Goal: Task Accomplishment & Management: Use online tool/utility

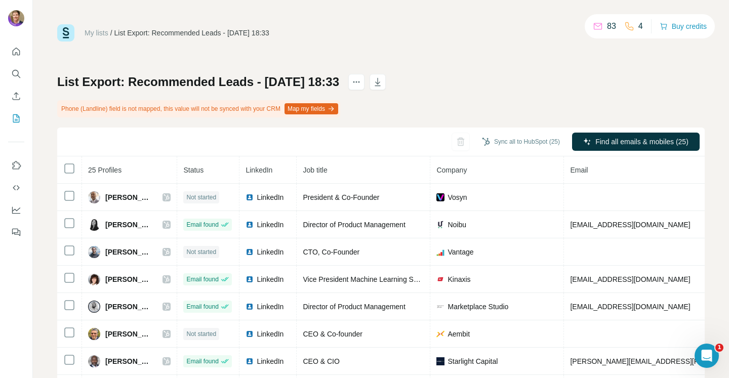
click at [338, 109] on button "Map my fields" at bounding box center [312, 108] width 54 height 11
click at [336, 109] on button "Map my fields" at bounding box center [312, 108] width 54 height 11
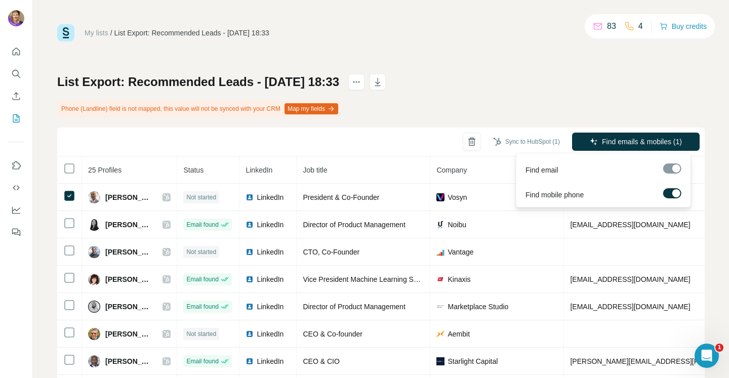
click at [674, 195] on div at bounding box center [677, 193] width 8 height 8
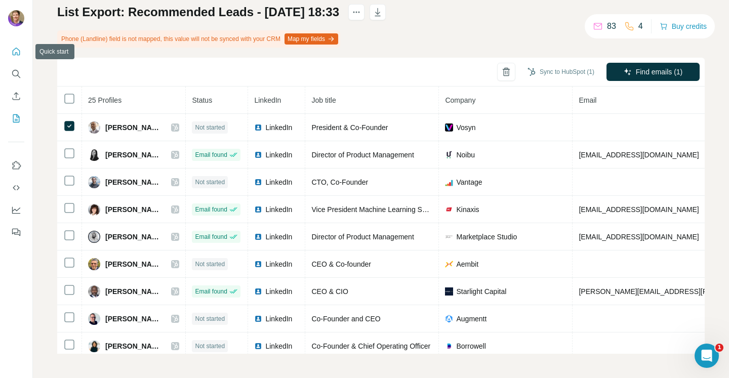
click at [17, 49] on icon "Quick start" at bounding box center [17, 52] width 8 height 8
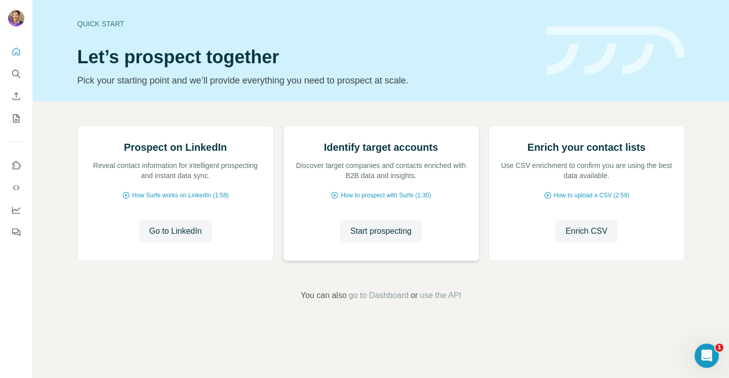
scroll to position [57, 0]
click at [283, 126] on img at bounding box center [283, 126] width 0 height 0
click at [370, 200] on span "How to prospect with Surfe (1:30)" at bounding box center [386, 195] width 90 height 9
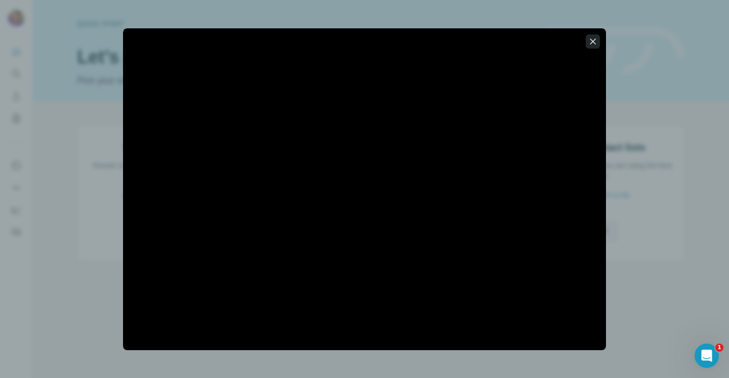
click at [594, 48] on button "button" at bounding box center [593, 41] width 14 height 14
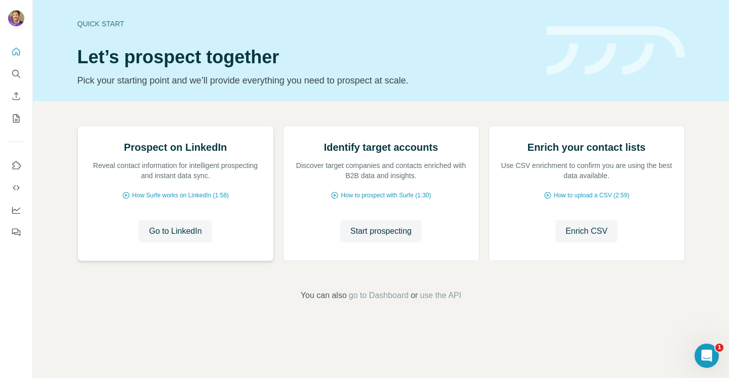
scroll to position [0, 0]
click at [19, 70] on icon "Search" at bounding box center [16, 74] width 10 height 10
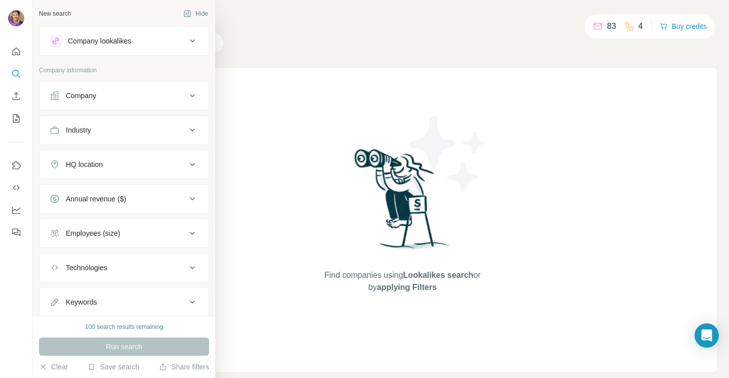
click at [130, 96] on div "Company" at bounding box center [118, 96] width 137 height 10
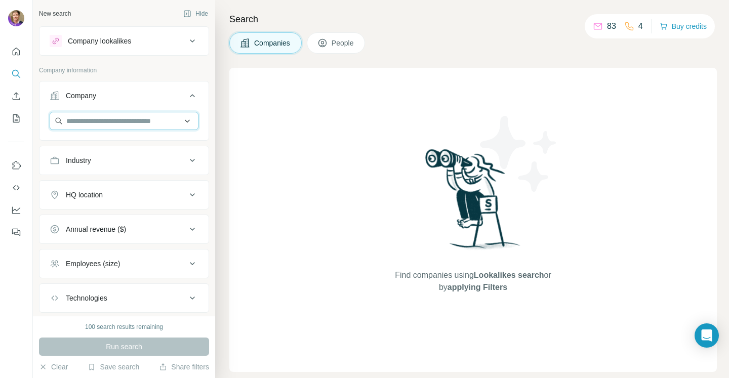
click at [112, 124] on input "text" at bounding box center [124, 121] width 149 height 18
click at [125, 124] on input "**********" at bounding box center [124, 121] width 149 height 18
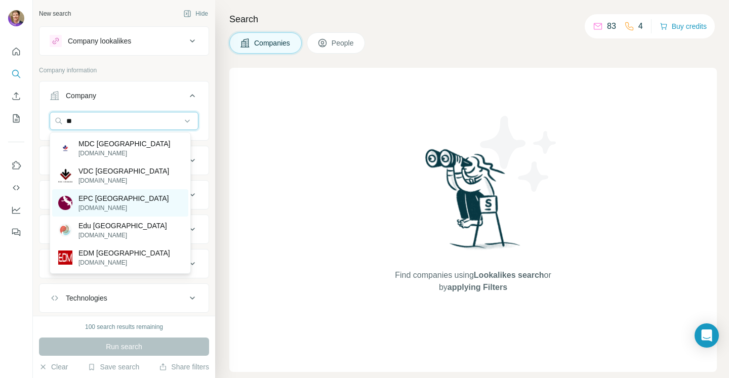
type input "*"
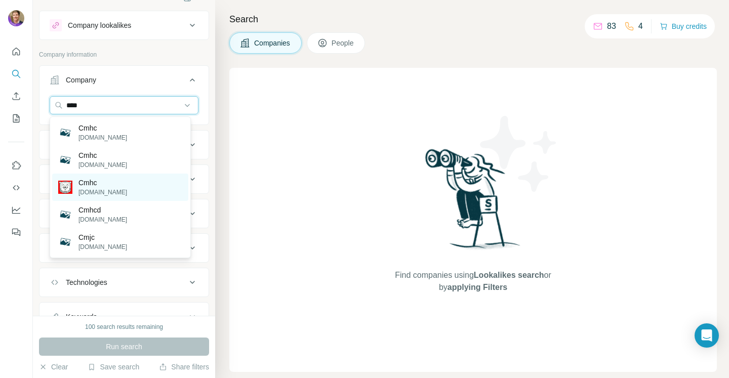
scroll to position [15, 0]
click at [90, 111] on input "****" at bounding box center [124, 106] width 149 height 18
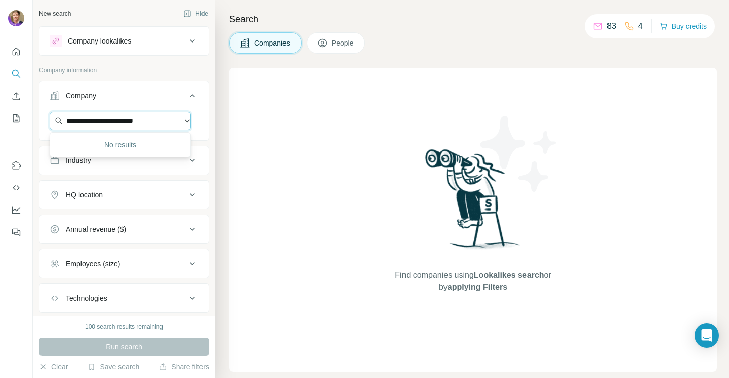
scroll to position [0, 0]
type input "*"
click at [190, 195] on icon at bounding box center [192, 195] width 5 height 3
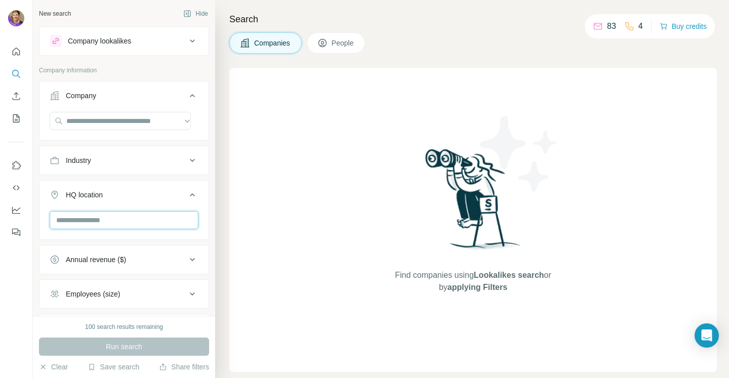
click at [120, 217] on input "text" at bounding box center [124, 220] width 149 height 18
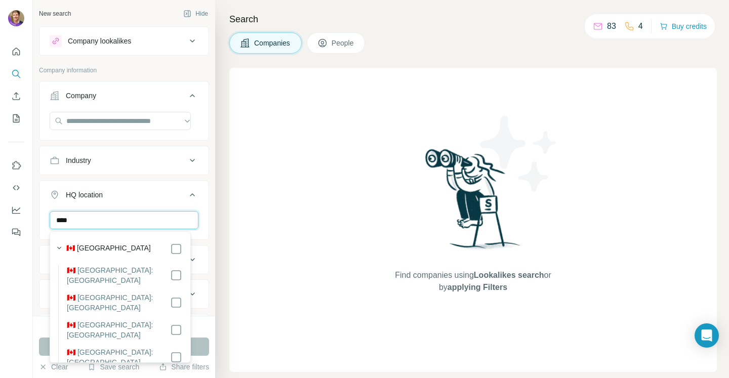
type input "****"
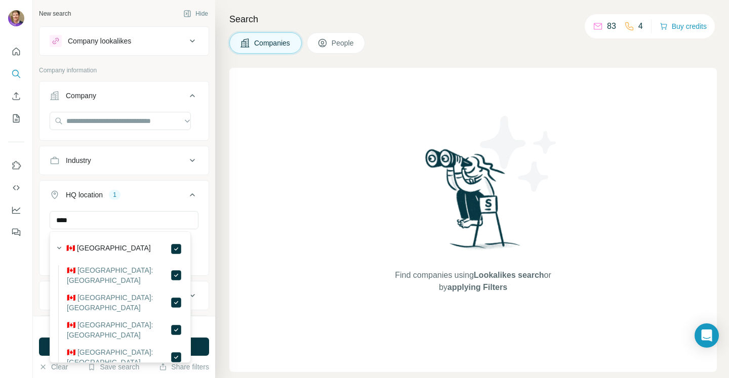
click at [153, 197] on div "HQ location 1" at bounding box center [118, 195] width 137 height 10
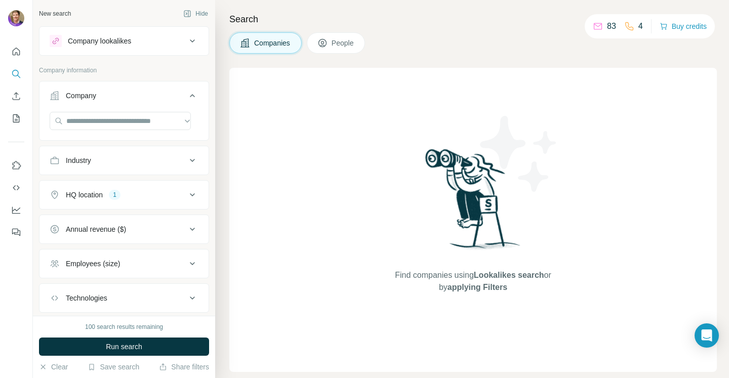
scroll to position [35, 0]
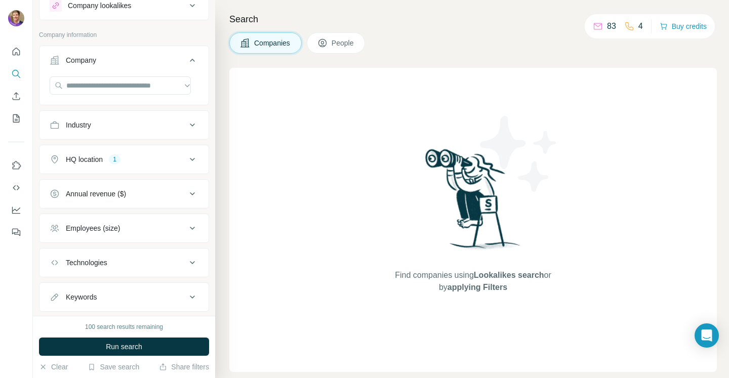
click at [186, 228] on icon at bounding box center [192, 228] width 12 height 12
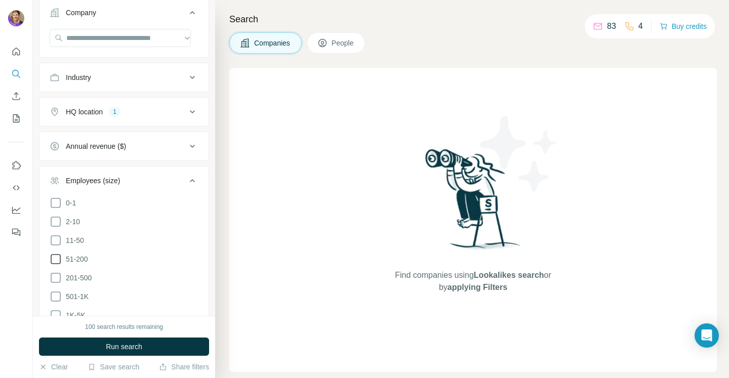
click at [54, 254] on icon at bounding box center [56, 259] width 12 height 12
click at [57, 275] on icon at bounding box center [56, 278] width 12 height 12
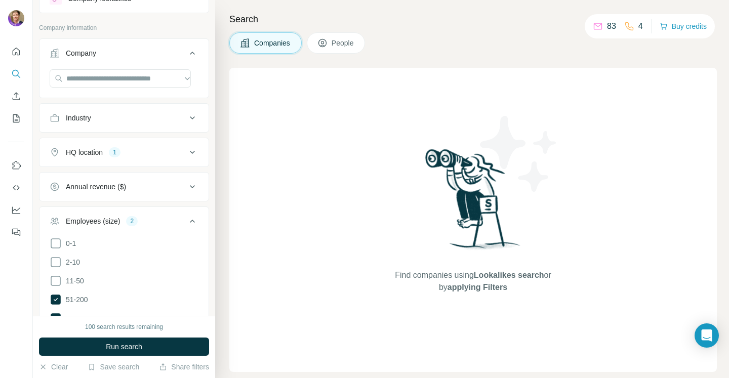
click at [190, 119] on icon at bounding box center [192, 118] width 5 height 3
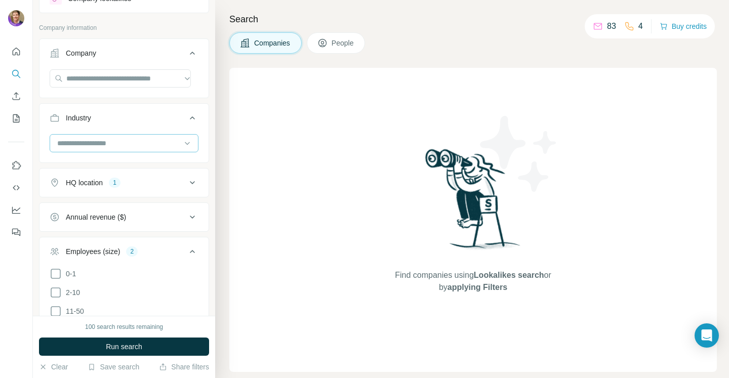
click at [98, 141] on input at bounding box center [118, 143] width 125 height 11
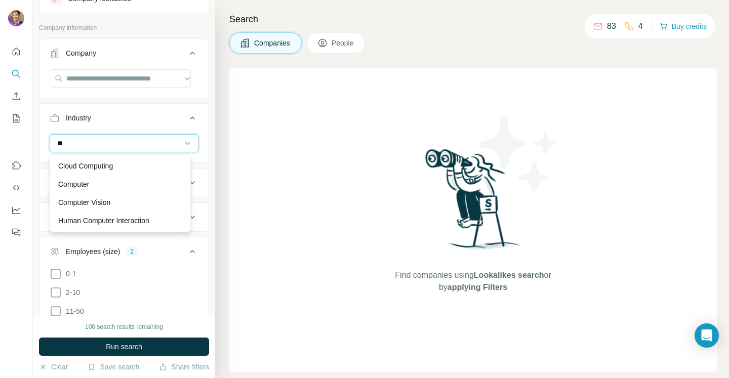
type input "*"
type input "***"
click at [73, 219] on p "Software" at bounding box center [72, 221] width 28 height 10
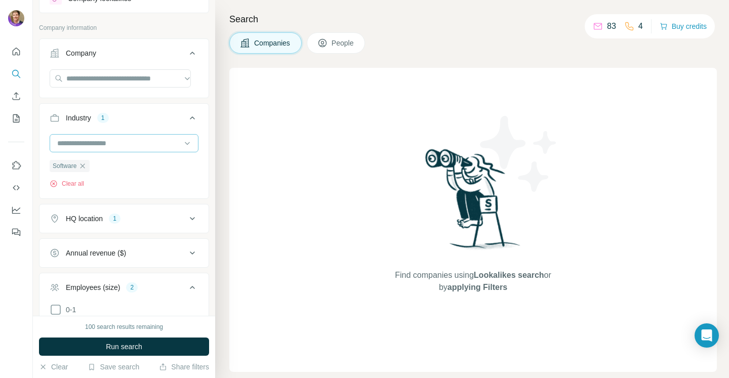
click at [100, 140] on input at bounding box center [118, 143] width 125 height 11
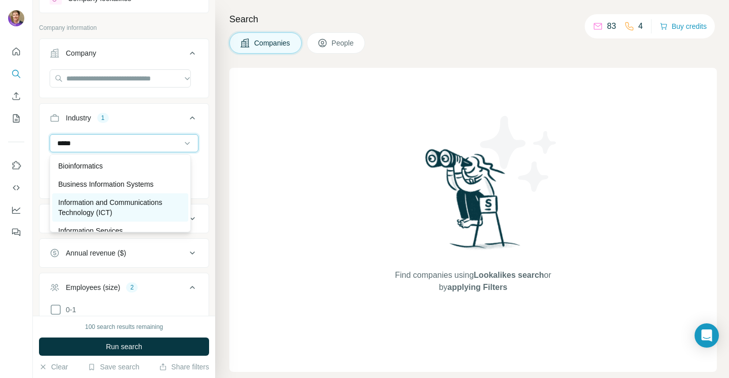
type input "*****"
click at [92, 205] on p "Information and Communications Technology (ICT)" at bounding box center [120, 208] width 124 height 20
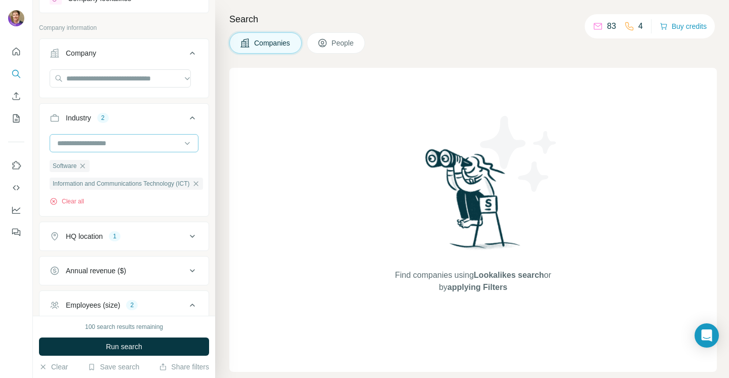
click at [89, 148] on input at bounding box center [118, 143] width 125 height 11
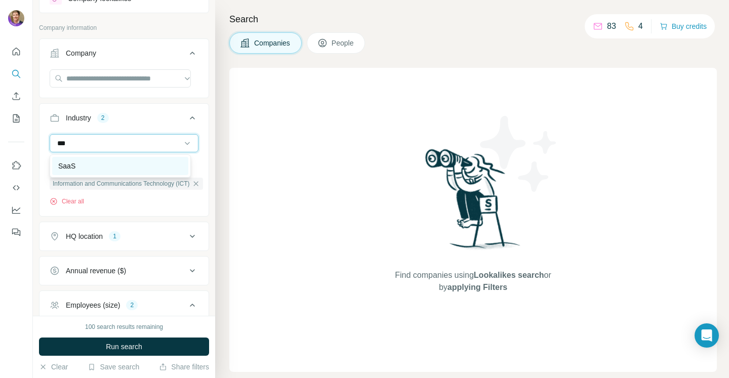
type input "***"
click at [72, 164] on p "SaaS" at bounding box center [66, 166] width 17 height 10
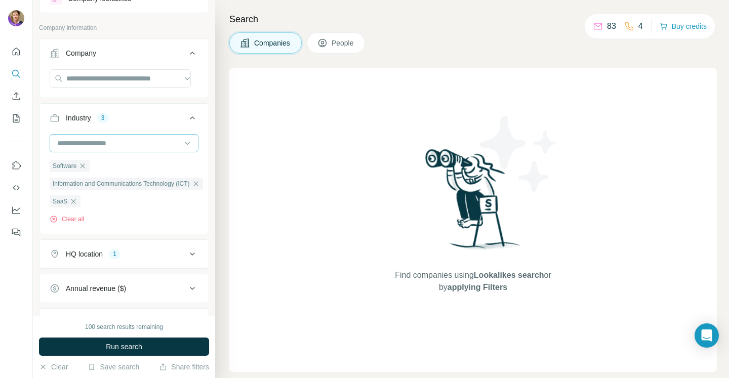
click at [89, 145] on input at bounding box center [118, 143] width 125 height 11
click at [80, 136] on div at bounding box center [118, 143] width 125 height 17
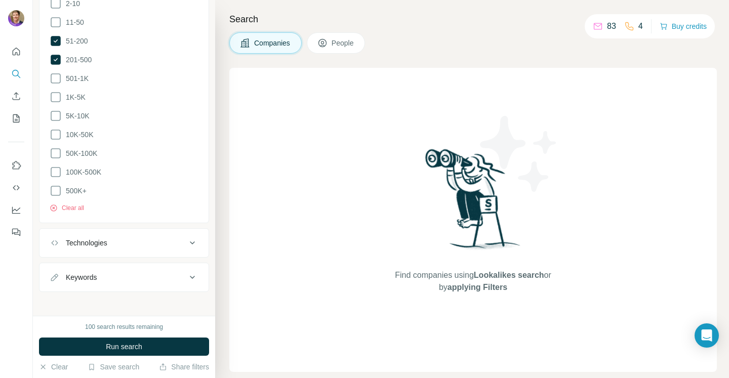
scroll to position [411, 0]
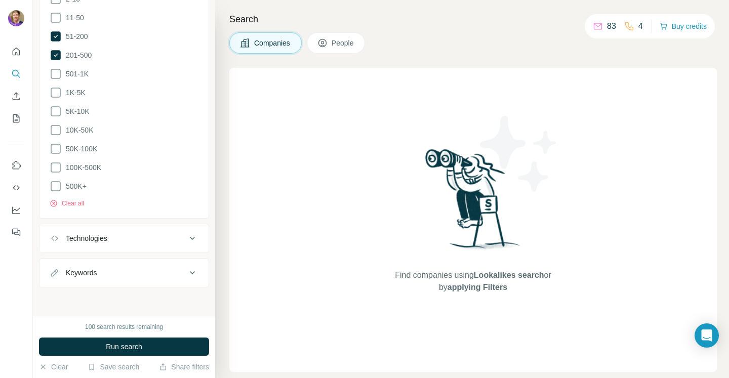
click at [120, 235] on div "Technologies" at bounding box center [118, 239] width 137 height 10
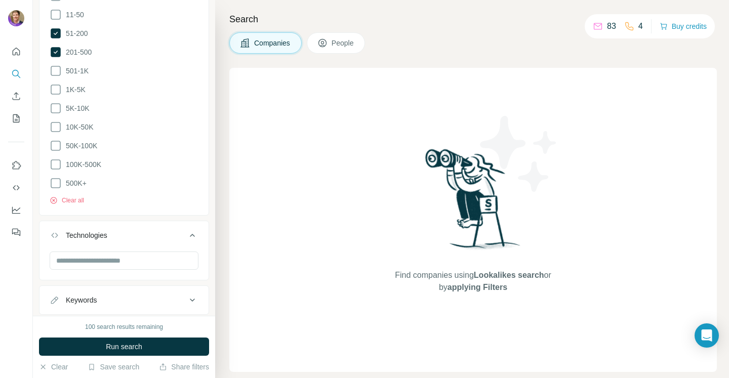
scroll to position [441, 0]
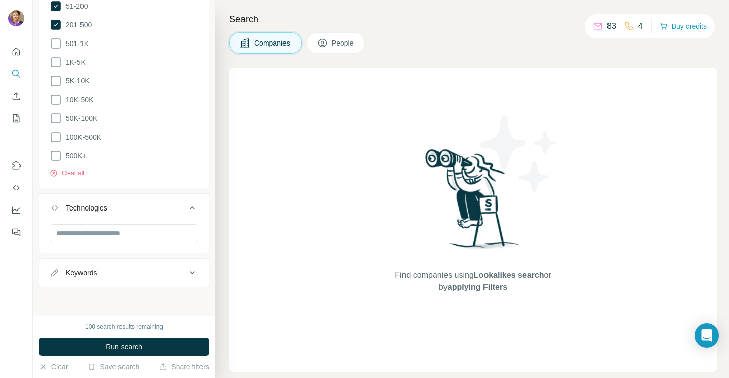
click at [190, 272] on icon at bounding box center [192, 273] width 5 height 3
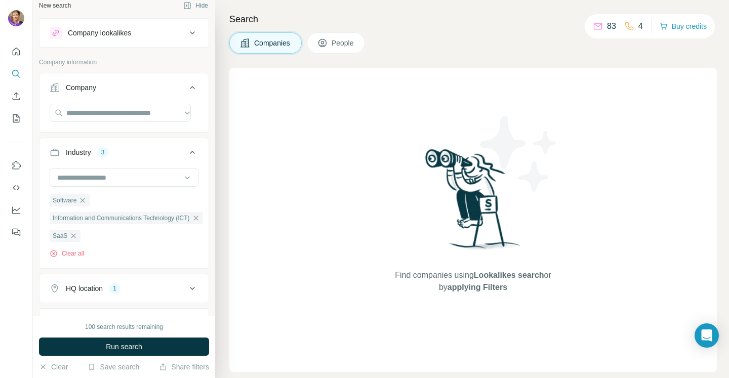
scroll to position [0, 0]
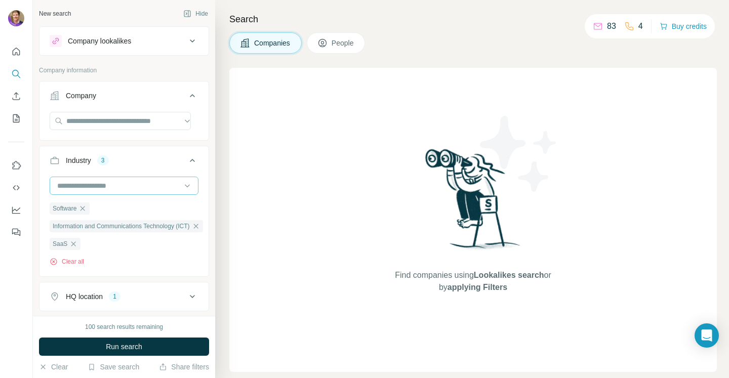
click at [115, 188] on input at bounding box center [118, 185] width 125 height 11
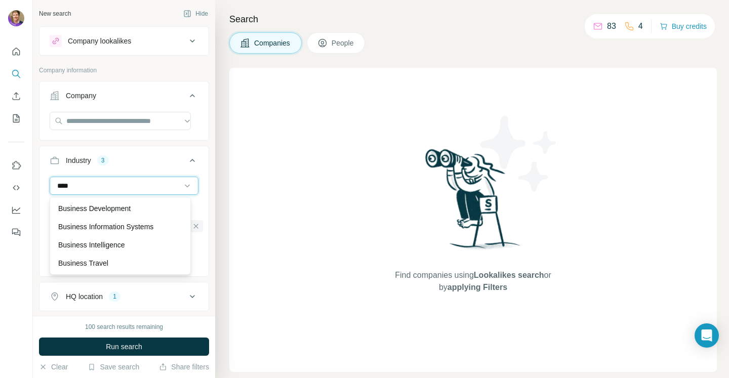
type input "*****"
click at [89, 183] on input "*****" at bounding box center [118, 185] width 125 height 11
type input "*"
type input "***"
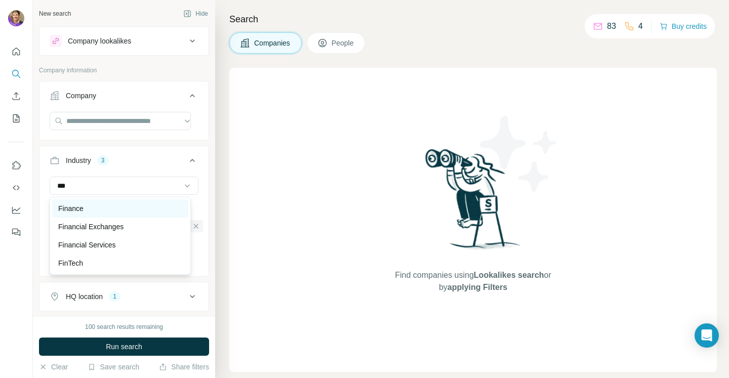
click at [74, 209] on p "Finance" at bounding box center [70, 209] width 25 height 10
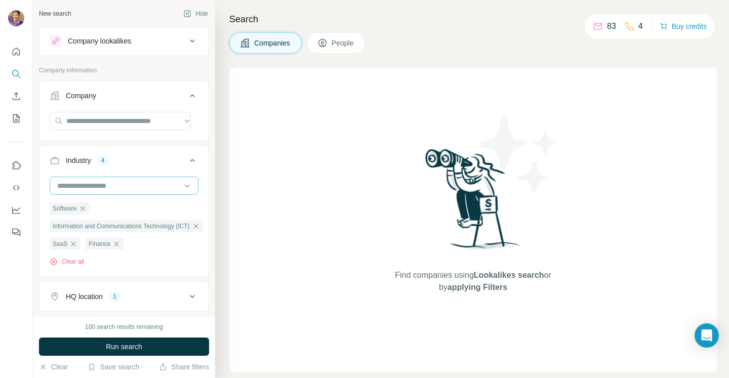
click at [123, 188] on input at bounding box center [118, 185] width 125 height 11
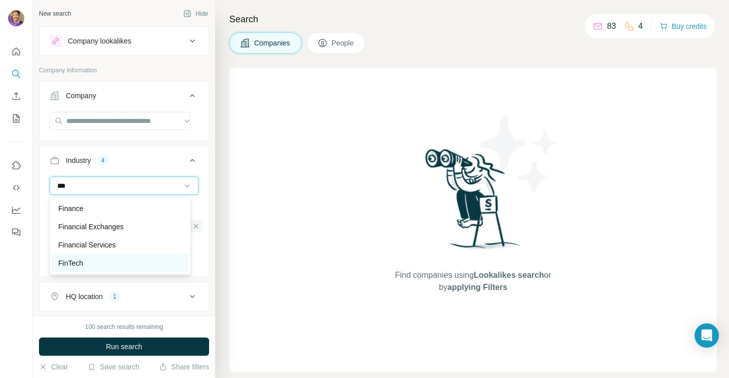
type input "***"
click at [85, 262] on div "FinTech" at bounding box center [120, 263] width 124 height 10
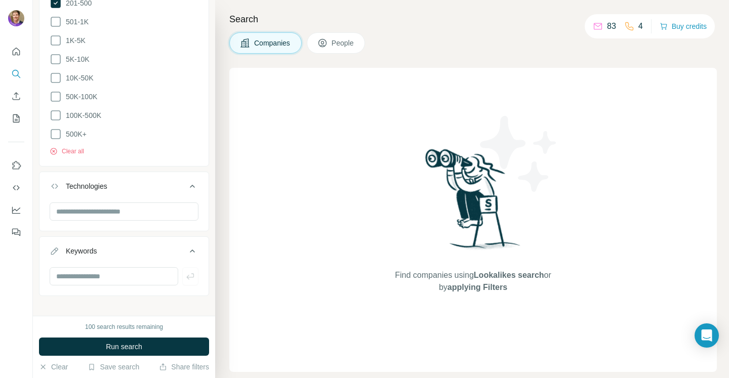
scroll to position [472, 0]
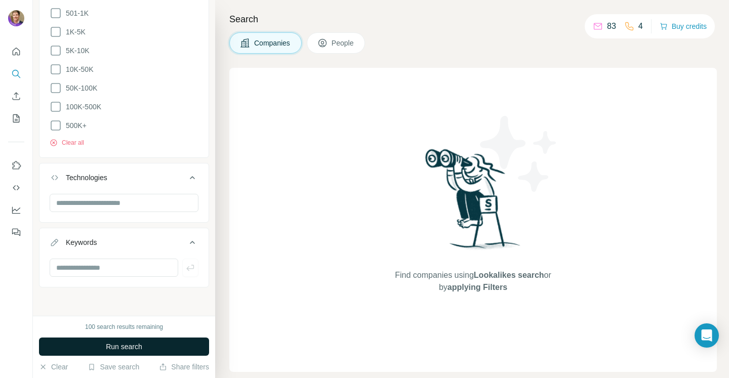
click at [160, 355] on button "Run search" at bounding box center [124, 347] width 170 height 18
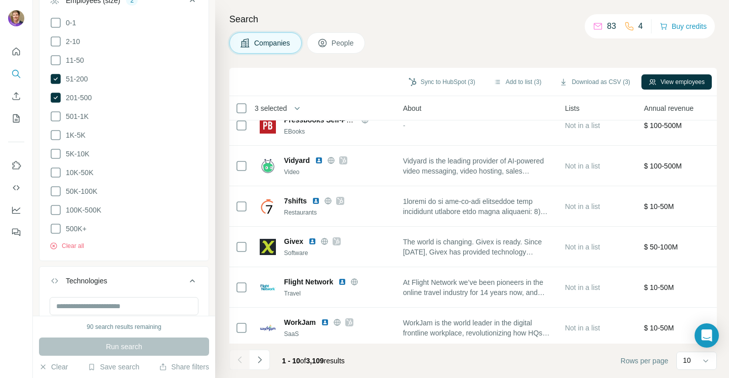
scroll to position [137, 250]
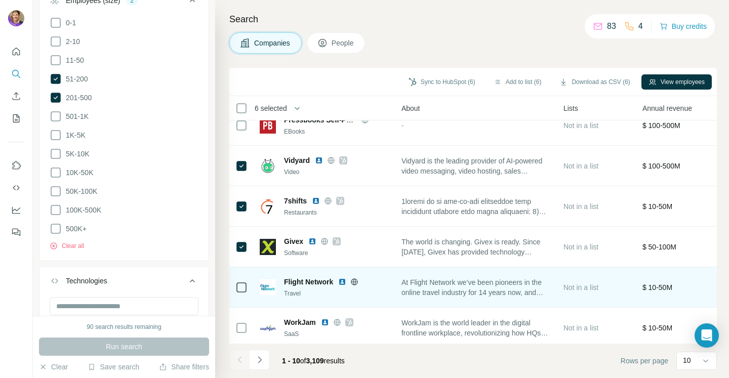
click at [244, 296] on div at bounding box center [242, 288] width 12 height 28
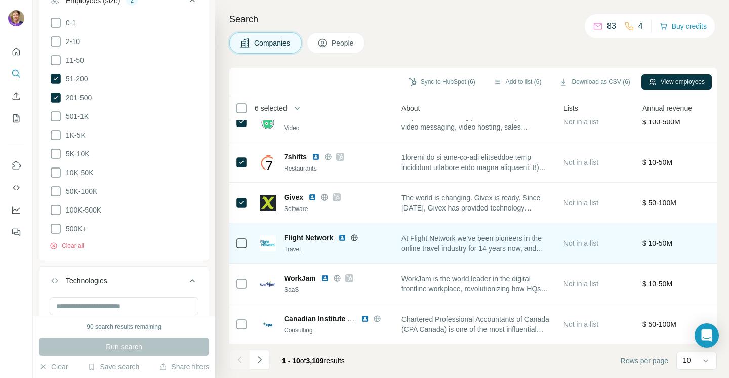
scroll to position [187, 250]
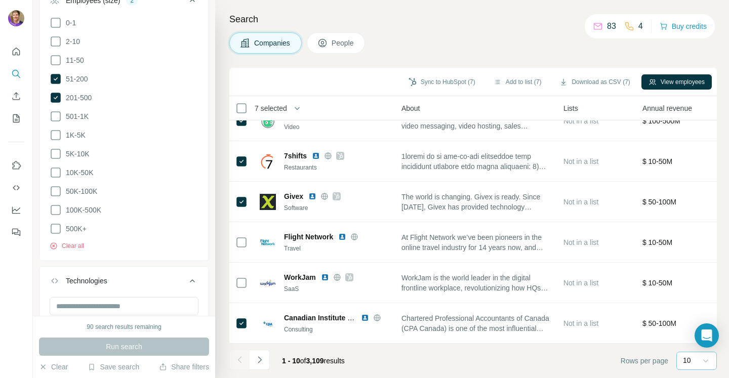
click at [706, 360] on icon at bounding box center [706, 361] width 10 height 10
click at [692, 285] on p "60" at bounding box center [689, 284] width 8 height 10
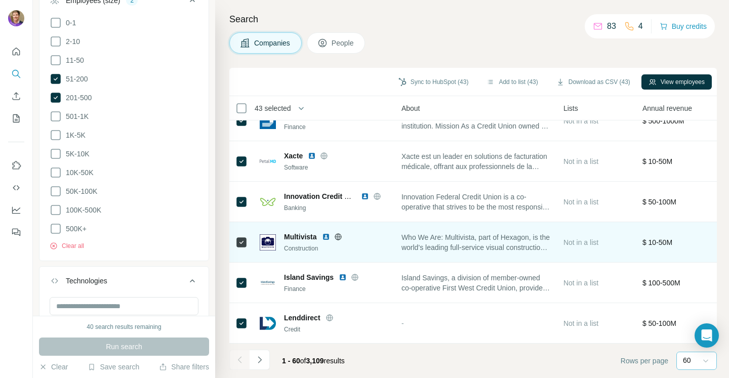
scroll to position [2213, 250]
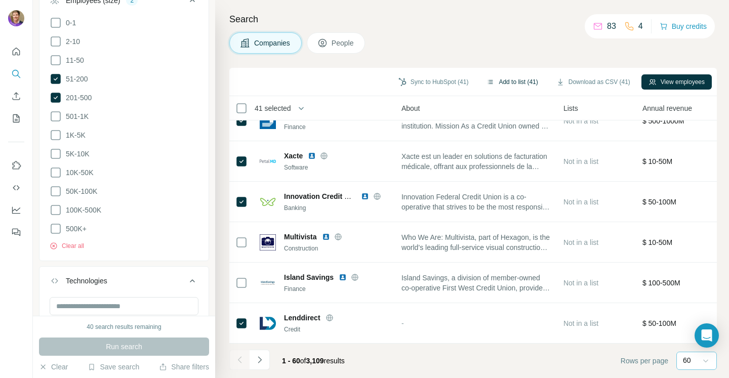
click at [506, 84] on button "Add to list (41)" at bounding box center [512, 81] width 65 height 15
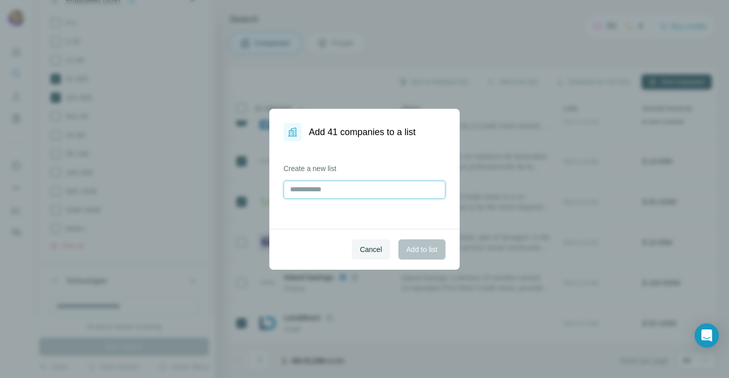
click at [333, 187] on input "text" at bounding box center [365, 190] width 162 height 18
type input "*"
type input "**********"
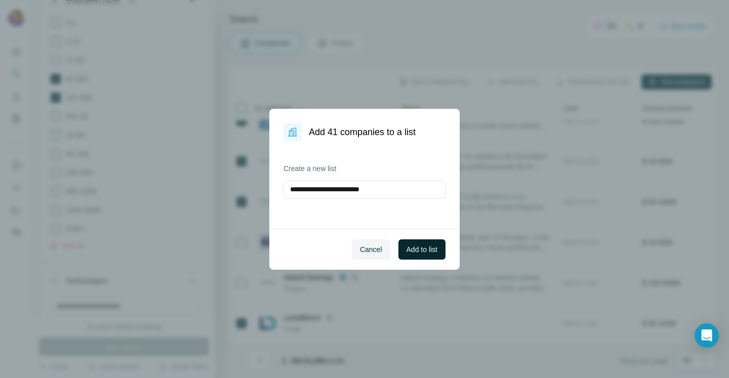
click at [416, 245] on span "Add to list" at bounding box center [422, 250] width 31 height 10
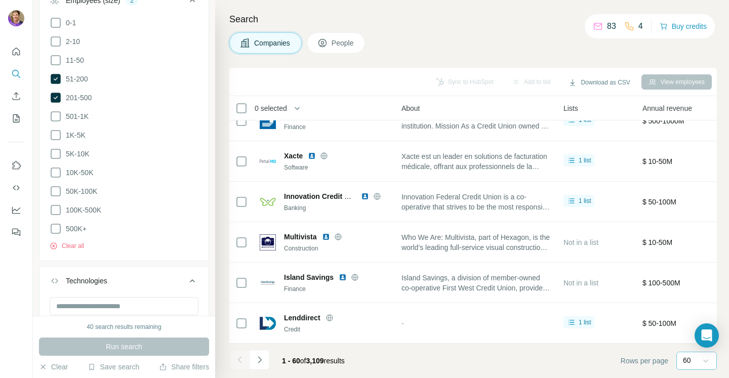
click at [334, 44] on span "People" at bounding box center [343, 43] width 23 height 10
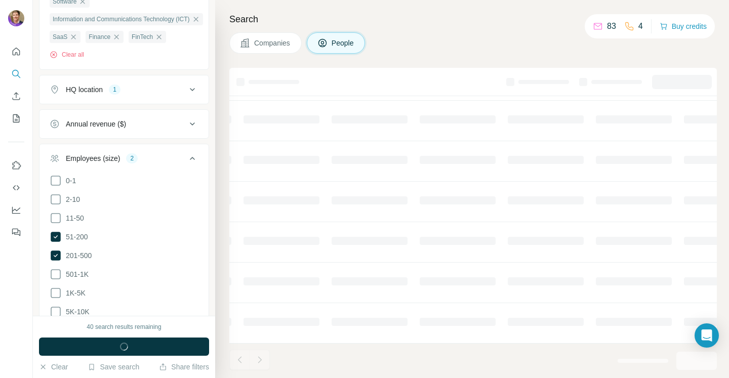
scroll to position [523, 0]
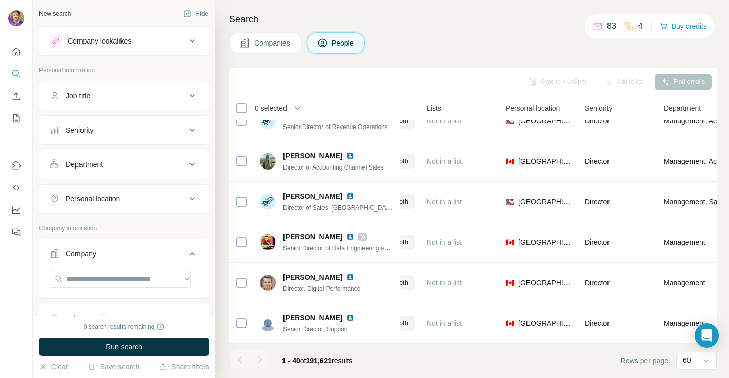
click at [190, 131] on icon at bounding box center [192, 130] width 5 height 3
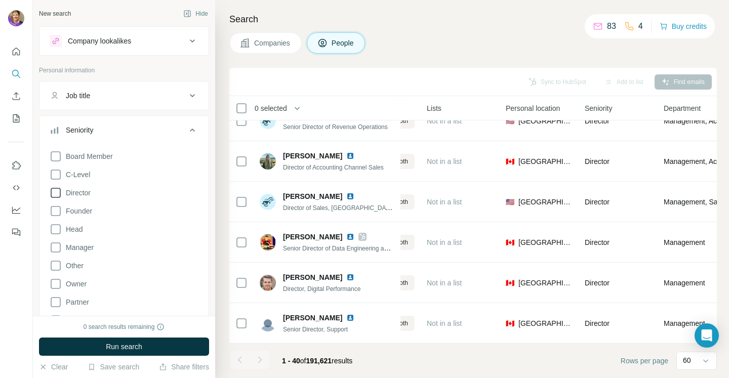
click at [57, 194] on icon at bounding box center [56, 193] width 12 height 12
click at [55, 252] on icon at bounding box center [56, 248] width 12 height 12
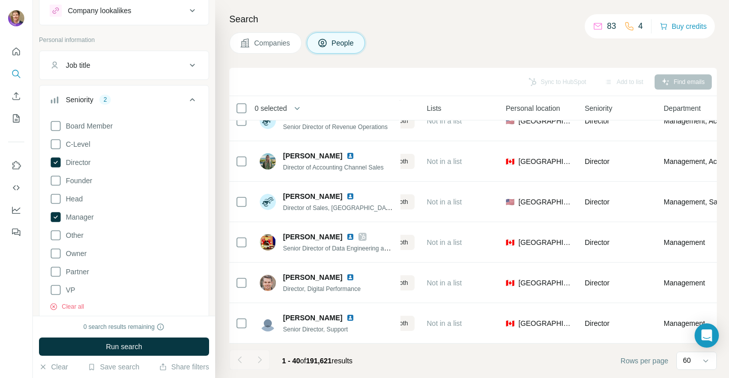
scroll to position [76, 0]
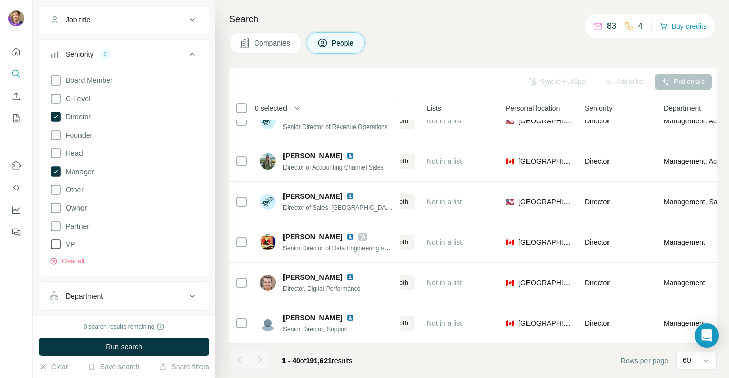
click at [54, 243] on icon at bounding box center [56, 245] width 12 height 12
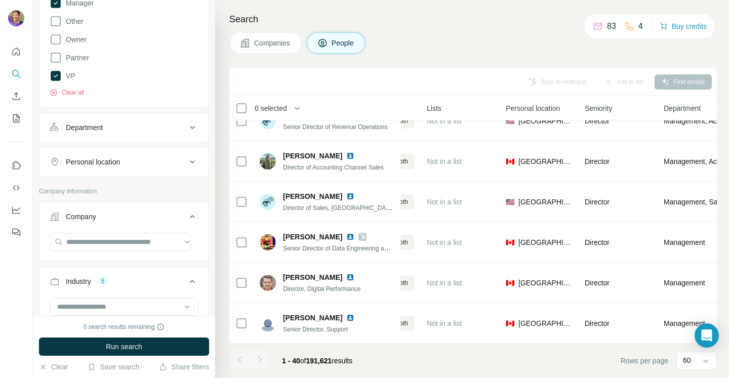
scroll to position [258, 0]
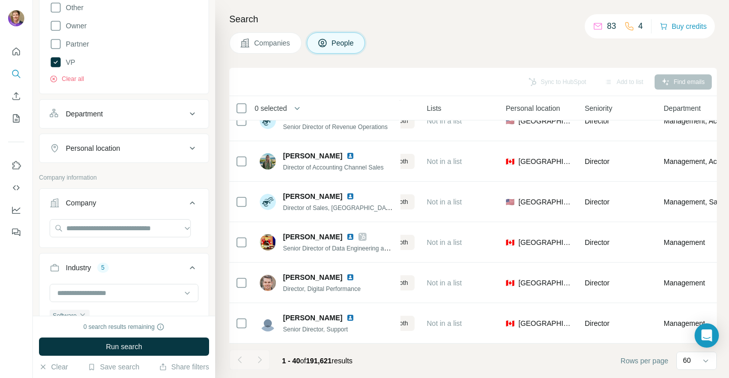
click at [187, 115] on icon at bounding box center [192, 114] width 12 height 12
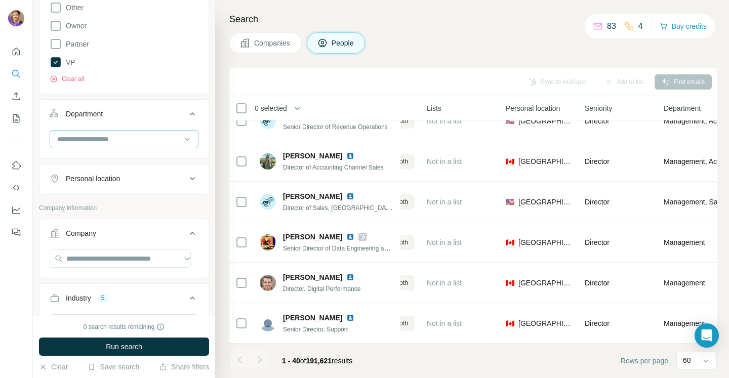
click at [143, 139] on input at bounding box center [118, 139] width 125 height 11
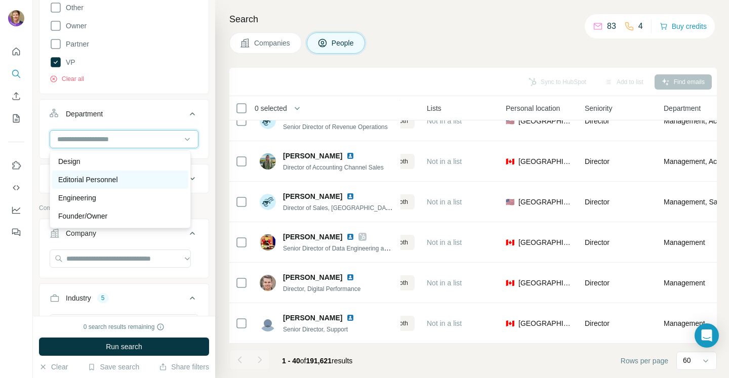
scroll to position [76, 0]
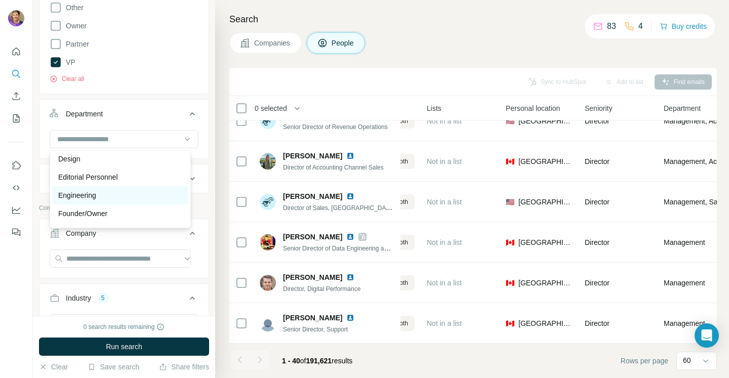
click at [81, 197] on p "Engineering" at bounding box center [77, 195] width 38 height 10
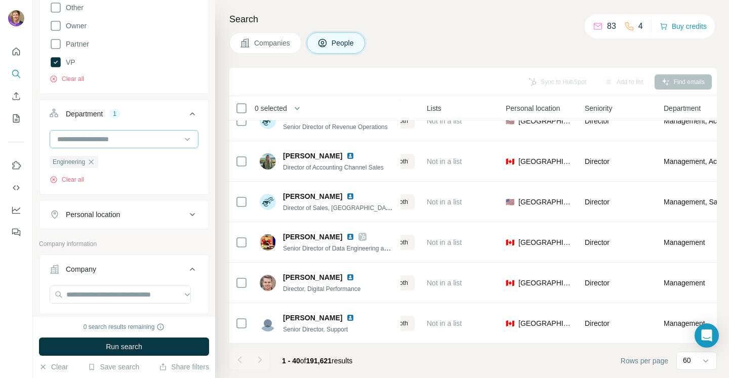
click at [149, 140] on input at bounding box center [118, 139] width 125 height 11
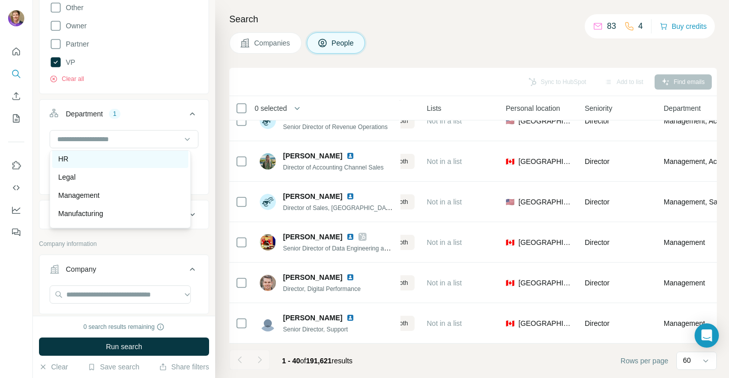
click at [75, 161] on div "HR" at bounding box center [120, 159] width 124 height 10
click at [186, 217] on icon at bounding box center [192, 215] width 12 height 12
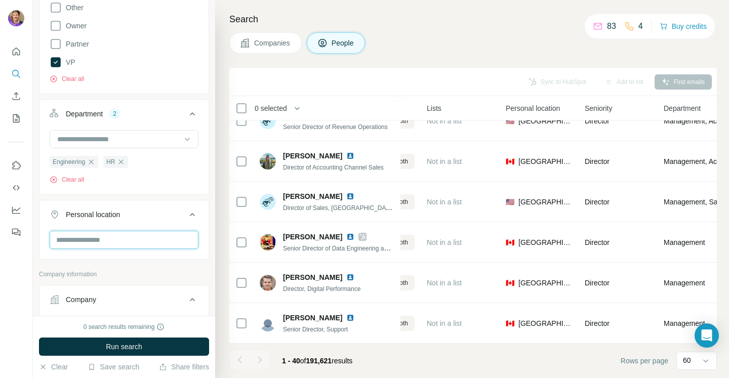
click at [114, 244] on input "text" at bounding box center [124, 240] width 149 height 18
type input "******"
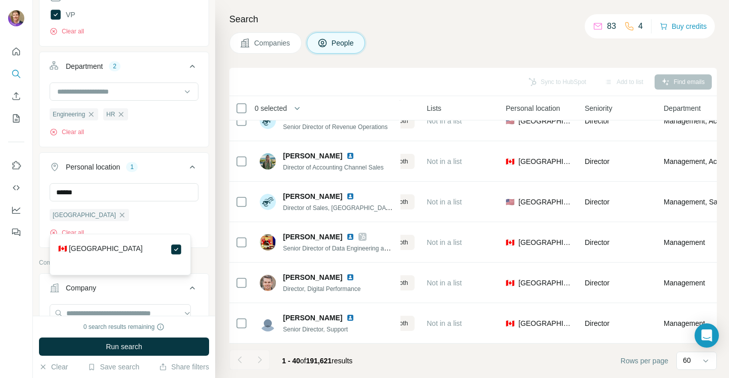
scroll to position [334, 0]
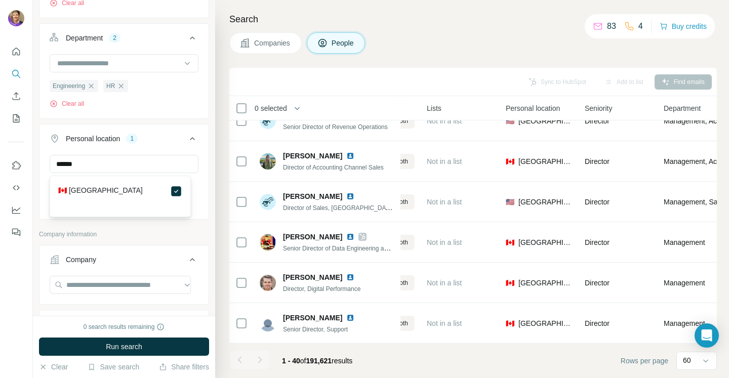
click at [126, 186] on div "🇨🇦 [GEOGRAPHIC_DATA]" at bounding box center [120, 191] width 124 height 12
click at [171, 239] on p "Company information" at bounding box center [124, 234] width 170 height 9
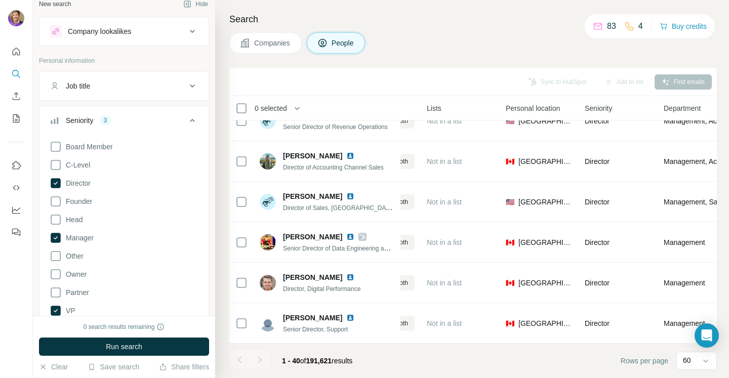
scroll to position [0, 0]
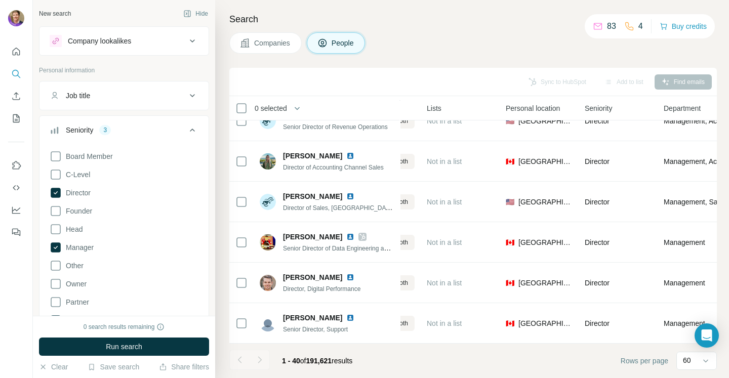
click at [186, 98] on icon at bounding box center [192, 96] width 12 height 12
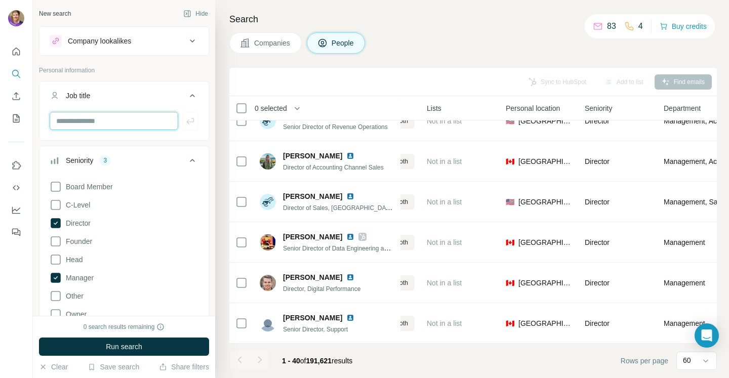
click at [104, 125] on input "text" at bounding box center [114, 121] width 129 height 18
type input "*"
type input "**********"
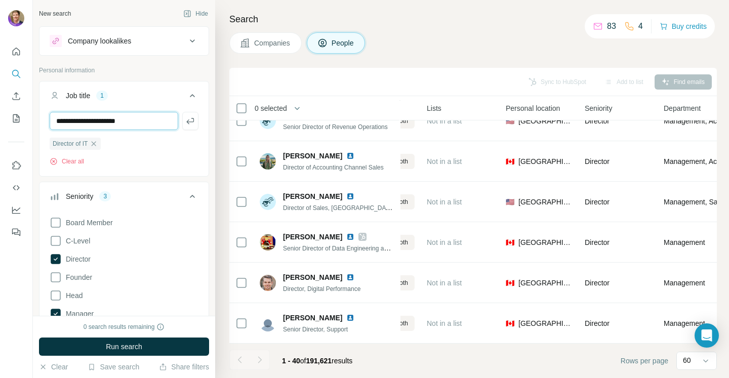
type input "**********"
type input "*"
type input "**********"
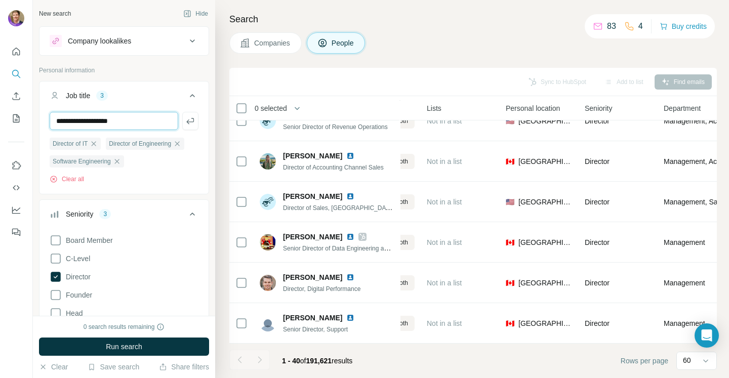
type input "**********"
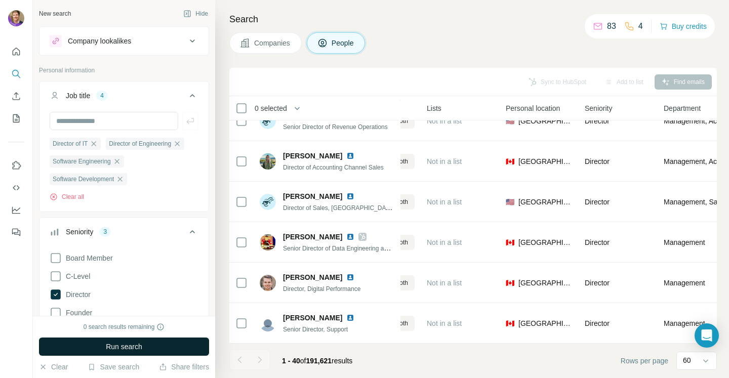
click at [133, 350] on span "Run search" at bounding box center [124, 347] width 36 height 10
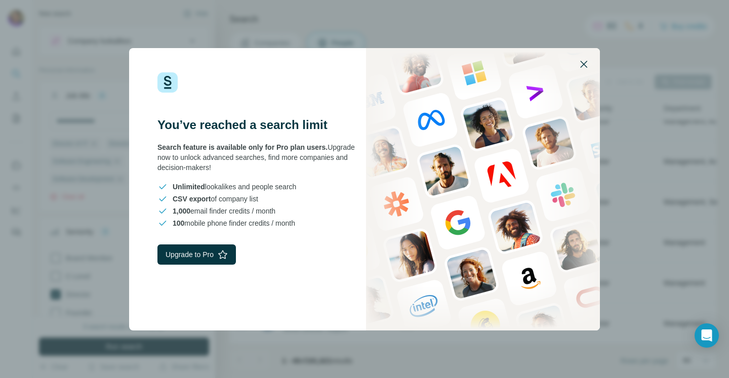
click at [582, 65] on icon "button" at bounding box center [584, 64] width 12 height 12
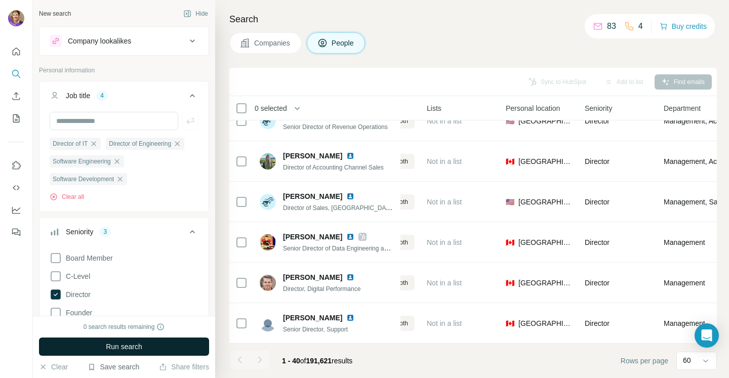
click at [115, 368] on button "Save search" at bounding box center [114, 367] width 52 height 10
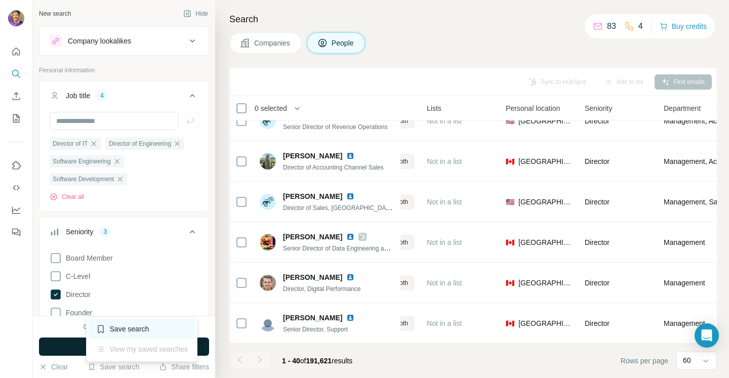
click at [110, 330] on div "Save search" at bounding box center [142, 329] width 107 height 20
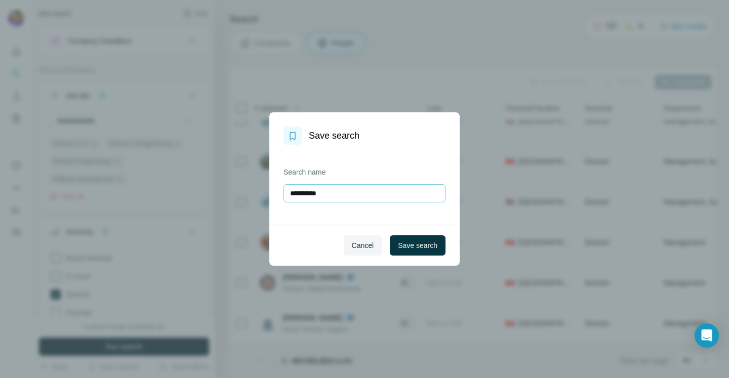
click at [342, 193] on input "**********" at bounding box center [365, 193] width 162 height 18
type input "**********"
click at [427, 249] on span "Save search" at bounding box center [418, 246] width 40 height 10
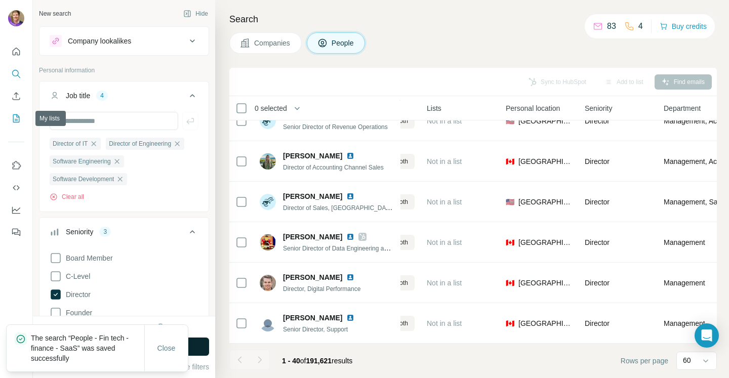
click at [12, 120] on icon "My lists" at bounding box center [16, 118] width 10 height 10
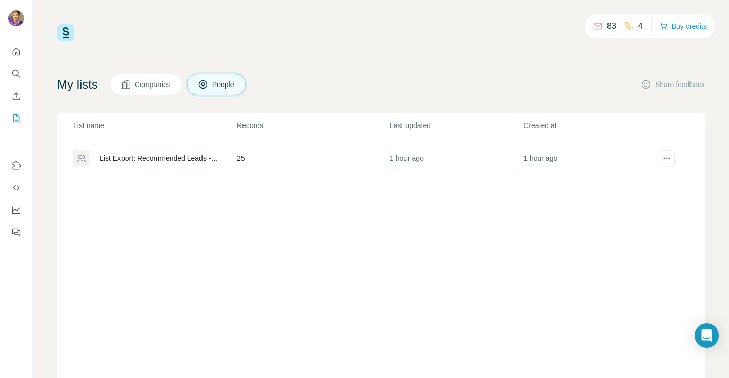
click at [156, 91] on button "Companies" at bounding box center [146, 84] width 72 height 21
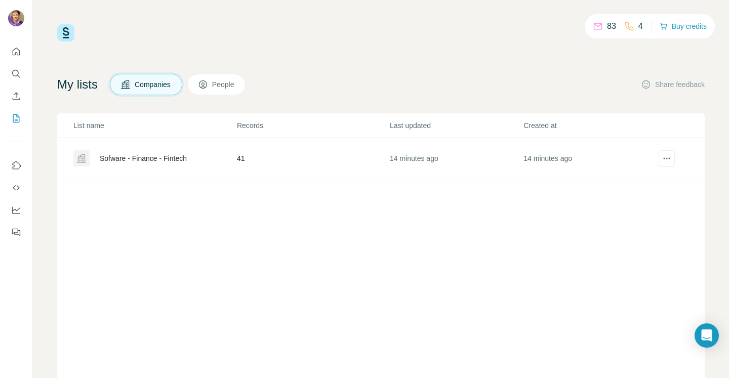
click at [139, 160] on div "Sofware - Finance - Fintech" at bounding box center [143, 158] width 87 height 10
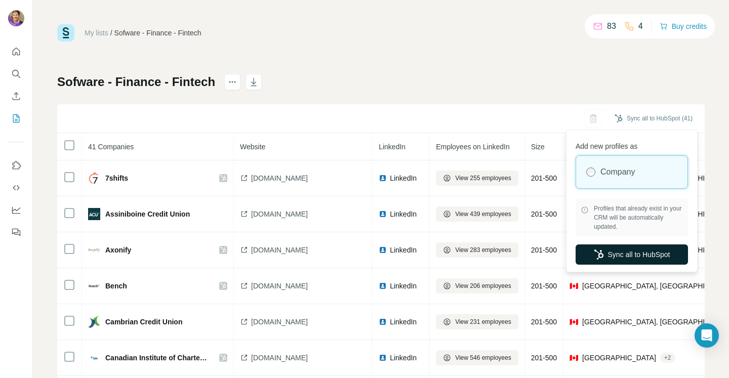
click at [635, 255] on button "Sync all to HubSpot" at bounding box center [632, 255] width 112 height 20
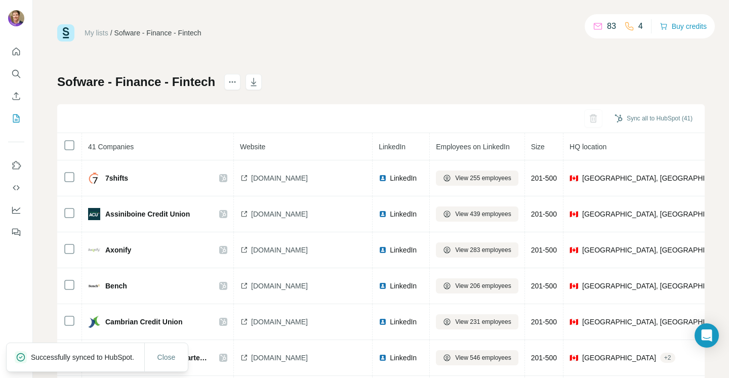
click at [89, 33] on link "My lists" at bounding box center [97, 33] width 24 height 8
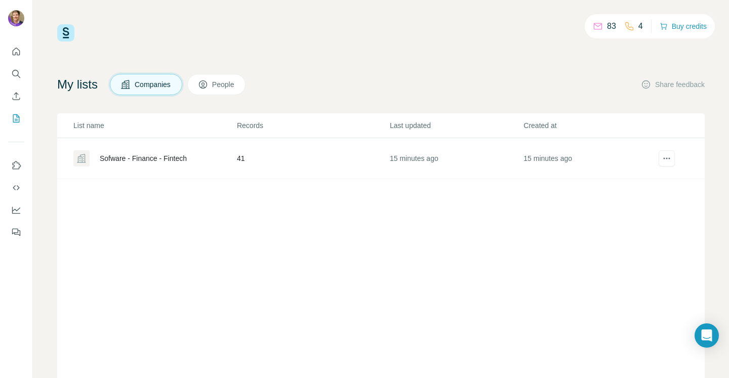
click at [236, 87] on span "People" at bounding box center [223, 85] width 23 height 10
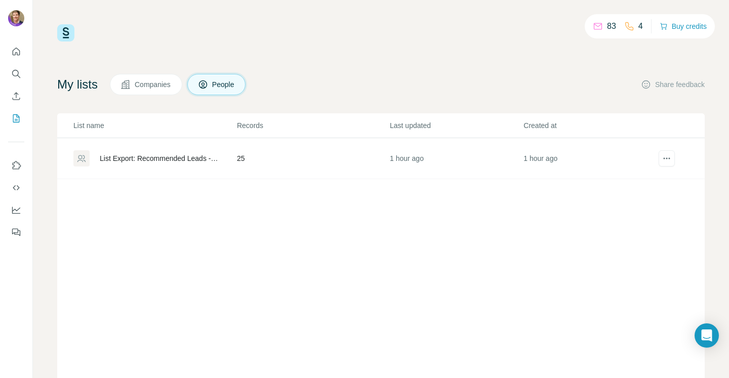
click at [167, 159] on div "List Export: Recommended Leads - [DATE] 18:33" at bounding box center [160, 158] width 120 height 10
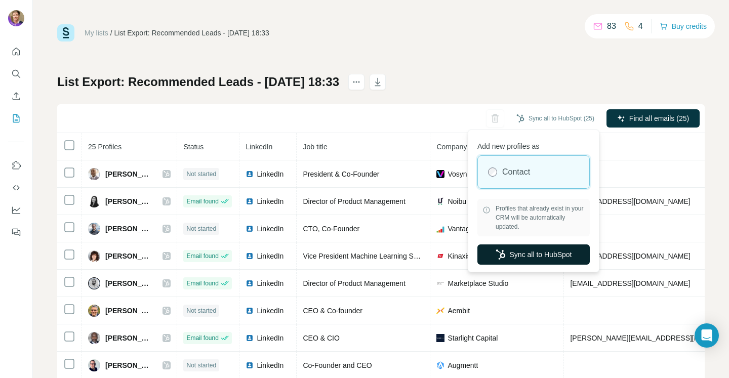
click at [531, 255] on button "Sync all to HubSpot" at bounding box center [534, 255] width 112 height 20
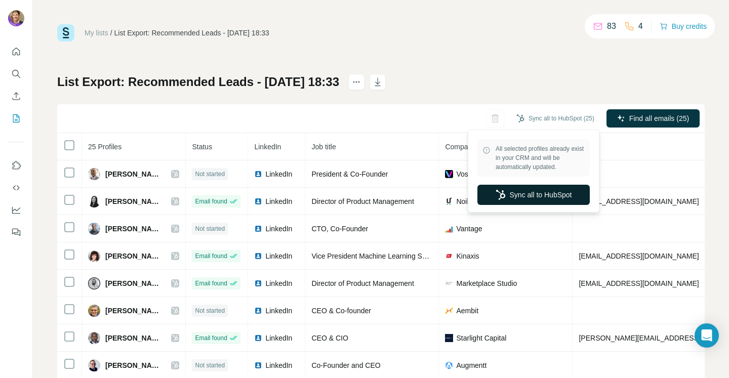
click at [526, 198] on button "Sync all to HubSpot" at bounding box center [534, 195] width 112 height 20
